Goal: Task Accomplishment & Management: Use online tool/utility

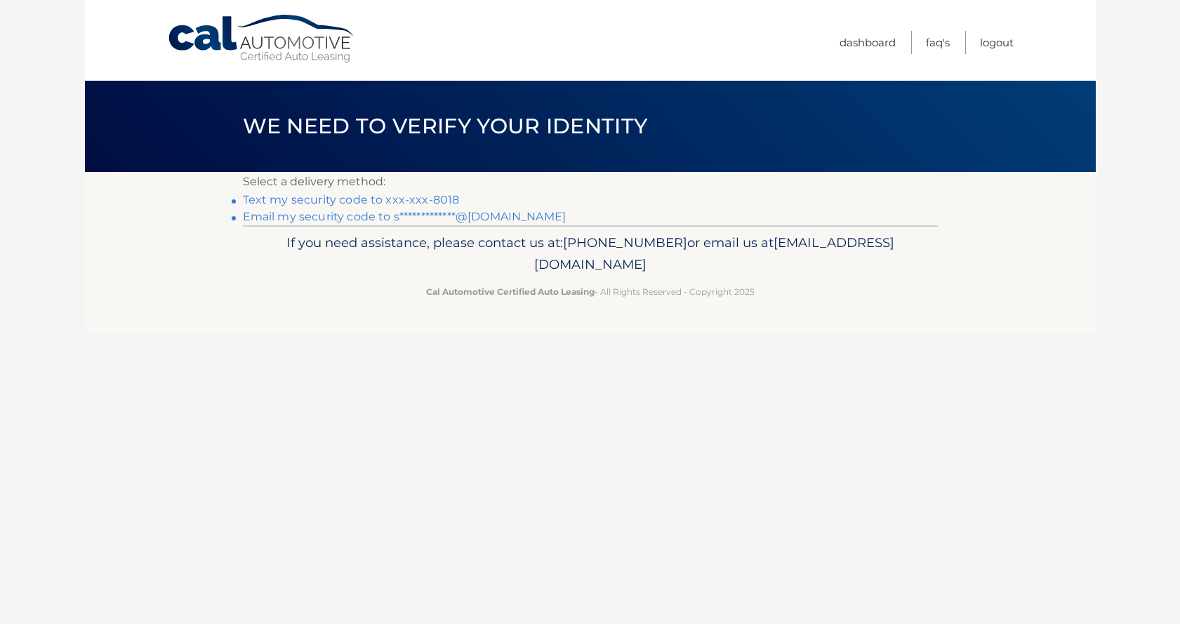
click at [432, 202] on link "Text my security code to xxx-xxx-8018" at bounding box center [351, 199] width 217 height 13
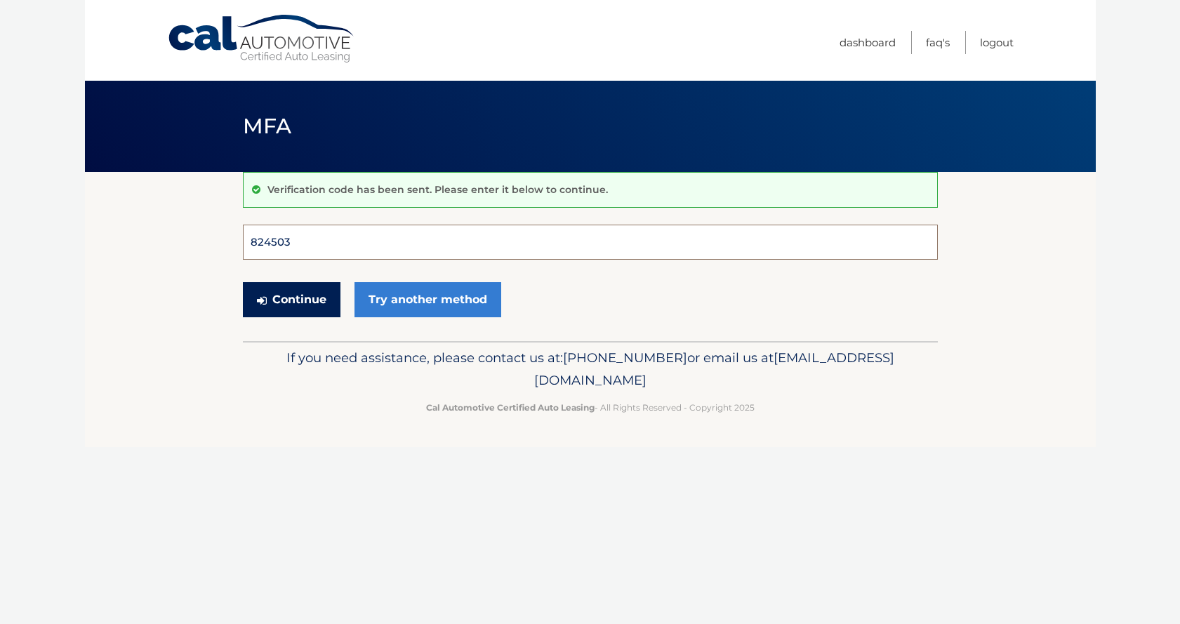
type input "824503"
click at [291, 299] on button "Continue" at bounding box center [292, 299] width 98 height 35
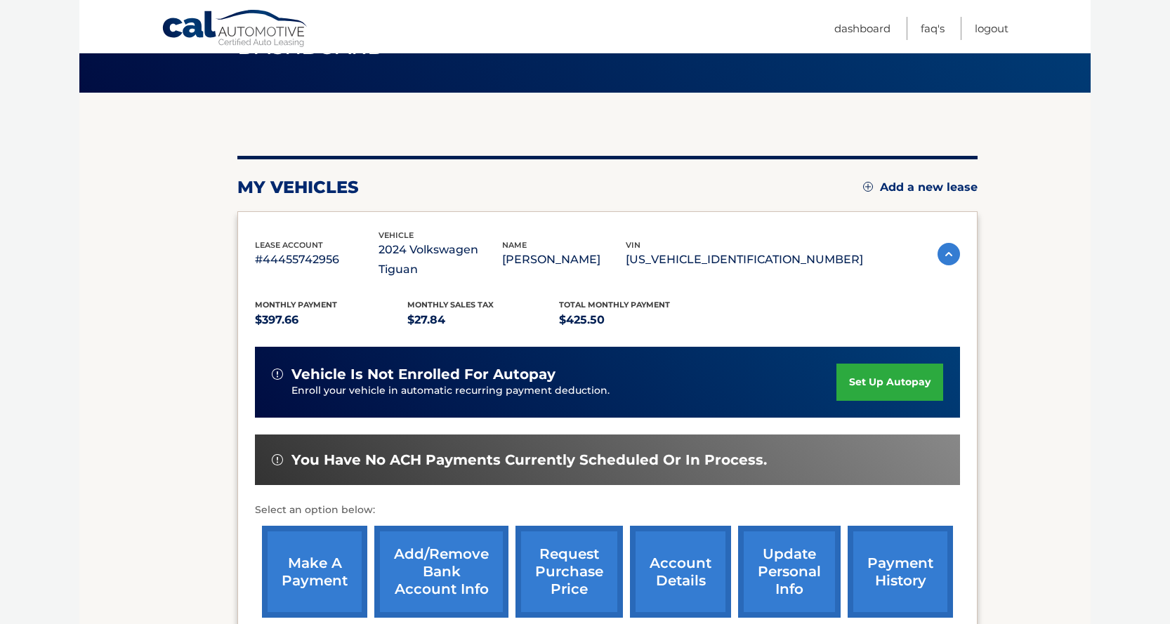
scroll to position [114, 0]
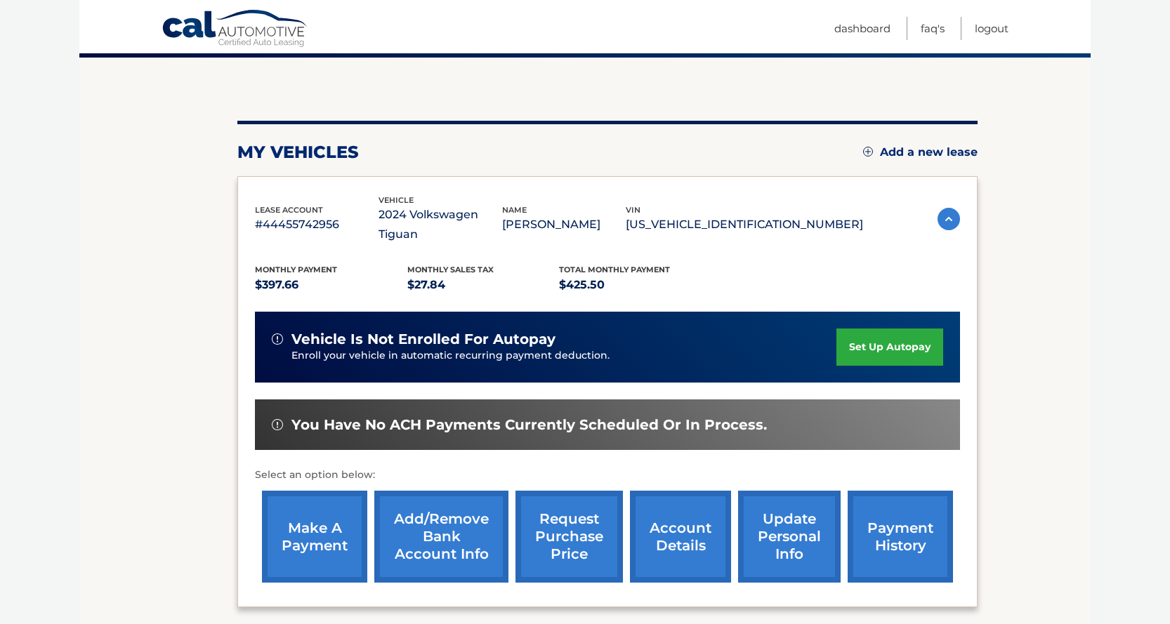
click at [313, 504] on link "make a payment" at bounding box center [314, 537] width 105 height 92
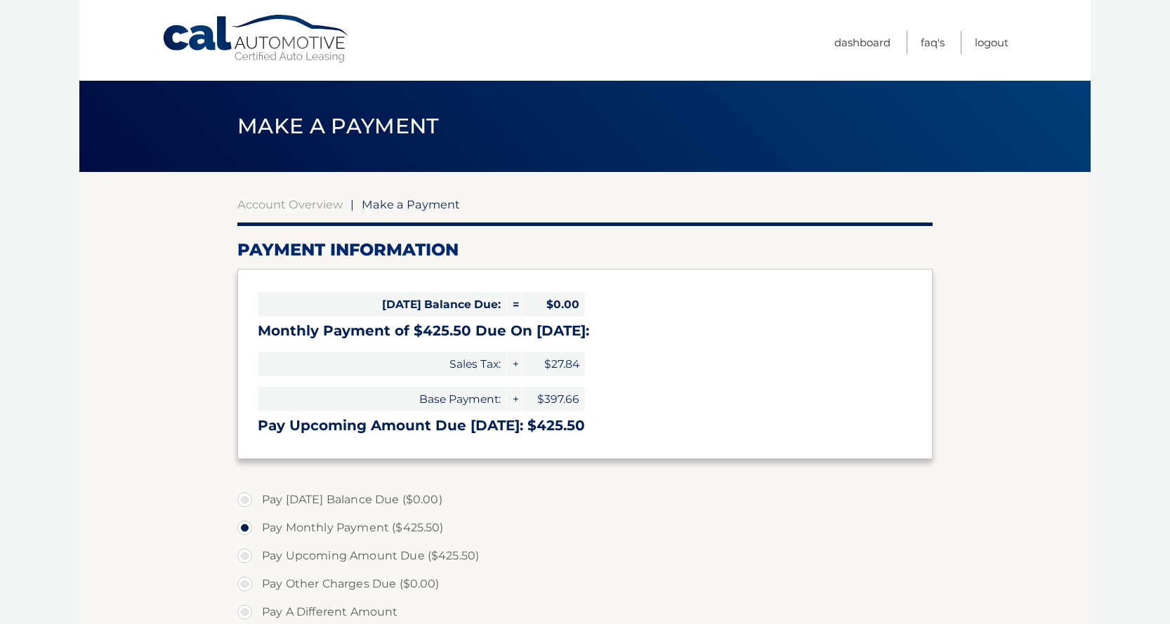
select select "NjU2ZDM2YzktZWFlNS00YTFhLWI5ZWMtOTA1ZDk4OGVkNmRh"
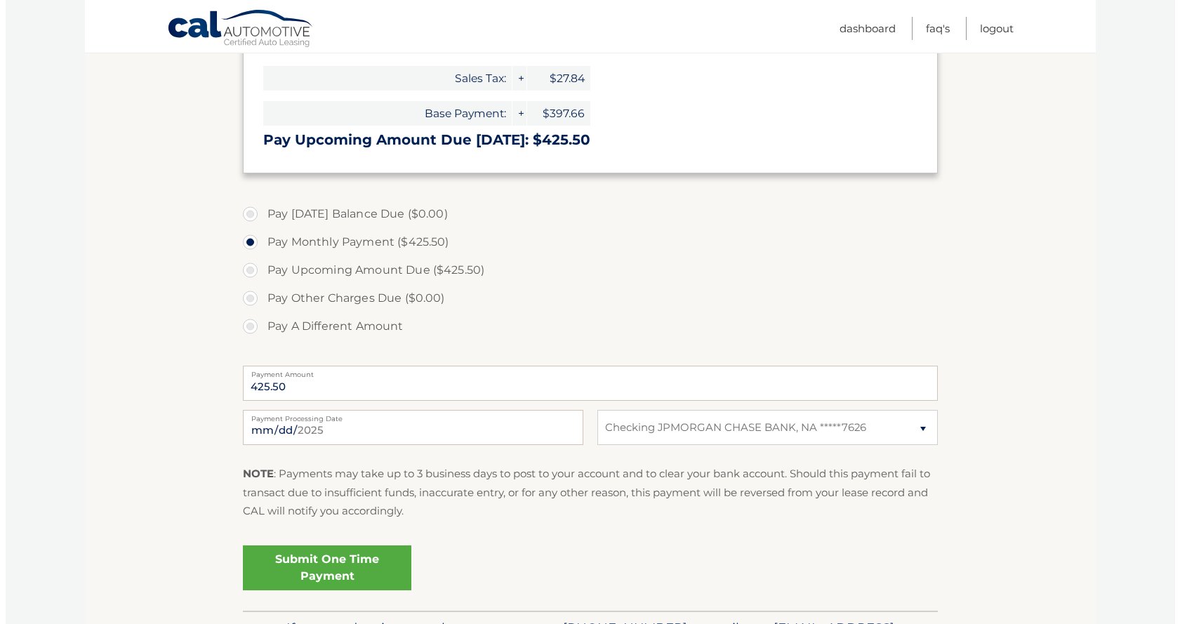
scroll to position [329, 0]
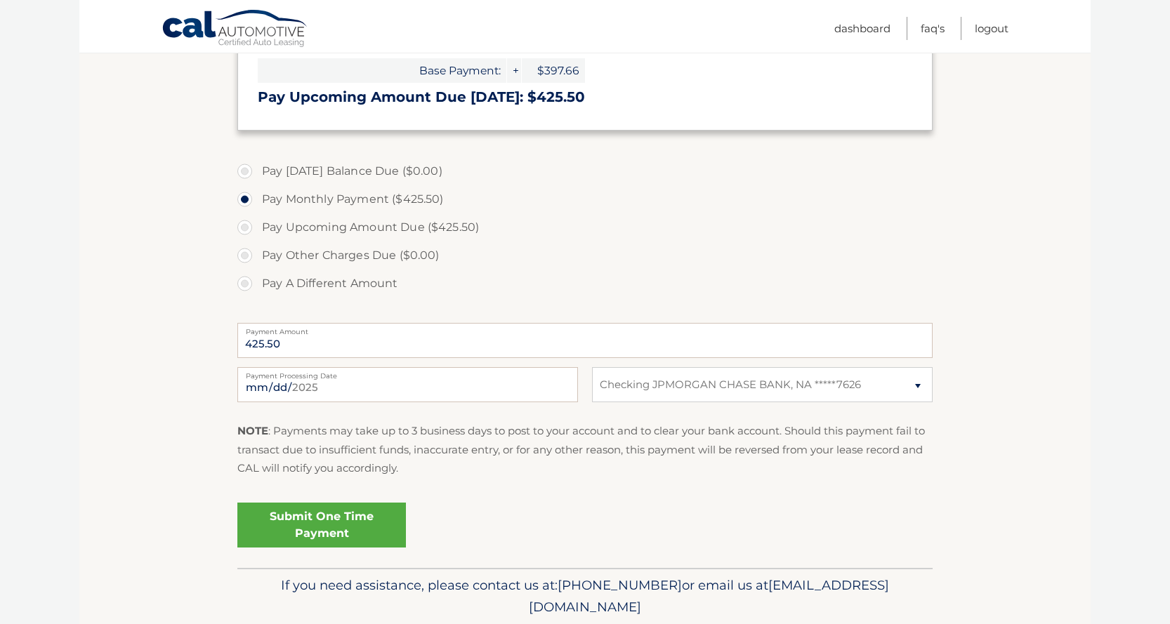
click at [362, 524] on link "Submit One Time Payment" at bounding box center [321, 525] width 169 height 45
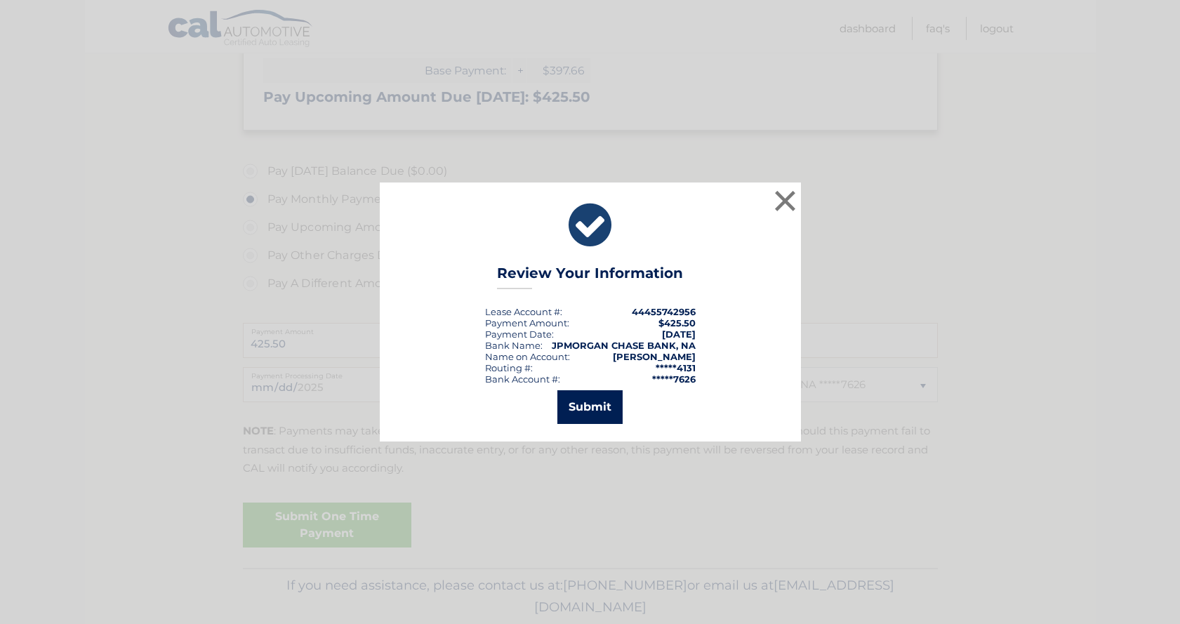
click at [592, 395] on button "Submit" at bounding box center [589, 407] width 65 height 34
